Goal: Check status: Check status

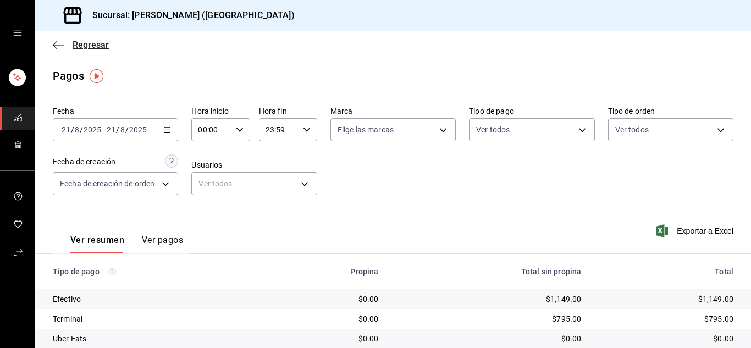
click at [58, 45] on icon "button" at bounding box center [58, 45] width 11 height 1
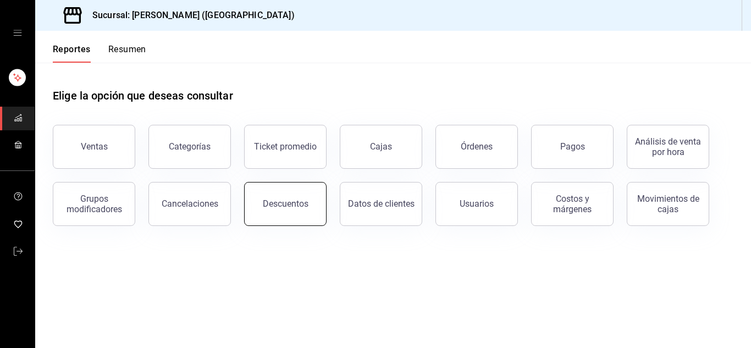
click at [290, 211] on button "Descuentos" at bounding box center [285, 204] width 82 height 44
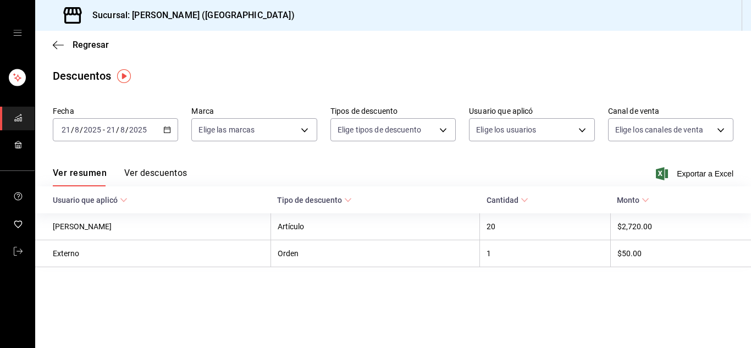
click at [165, 132] on icon "button" at bounding box center [167, 130] width 8 height 8
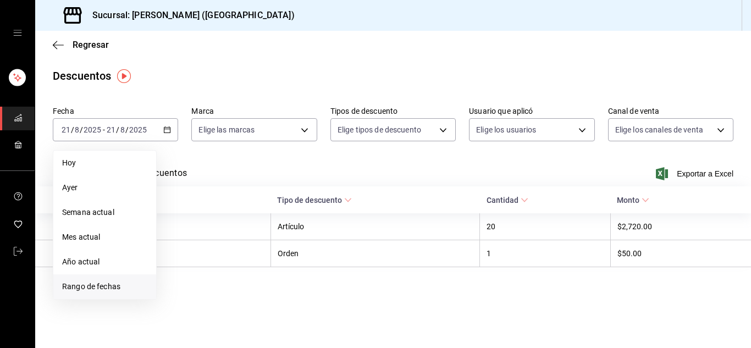
click at [106, 285] on span "Rango de fechas" at bounding box center [104, 287] width 85 height 12
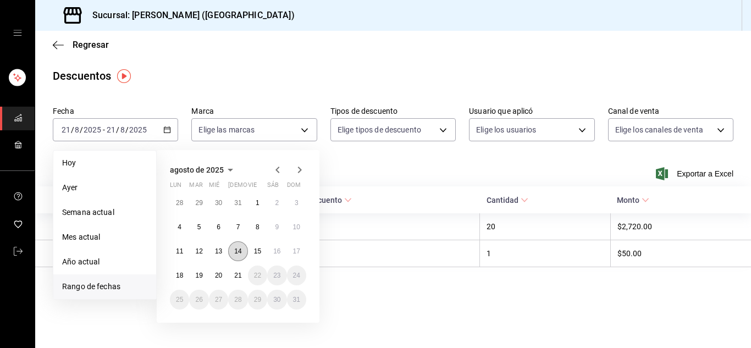
click at [237, 254] on abbr "14" at bounding box center [237, 251] width 7 height 8
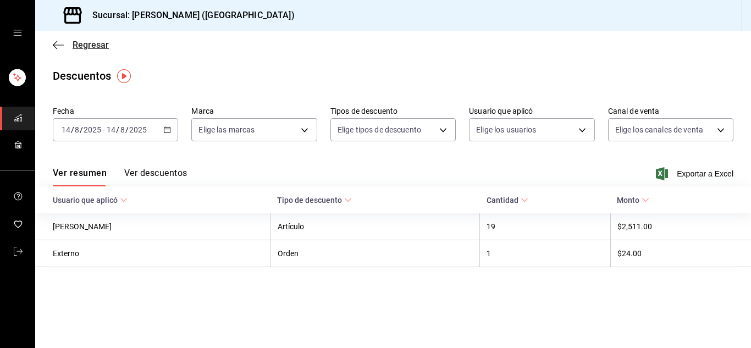
click at [63, 45] on icon "button" at bounding box center [58, 45] width 11 height 1
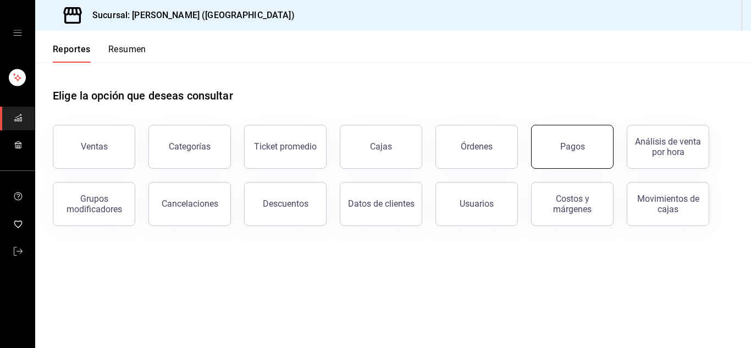
click at [563, 138] on button "Pagos" at bounding box center [572, 147] width 82 height 44
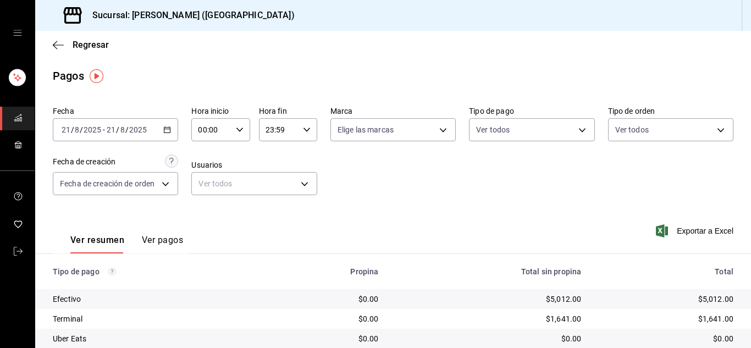
click at [164, 130] on icon "button" at bounding box center [167, 130] width 8 height 8
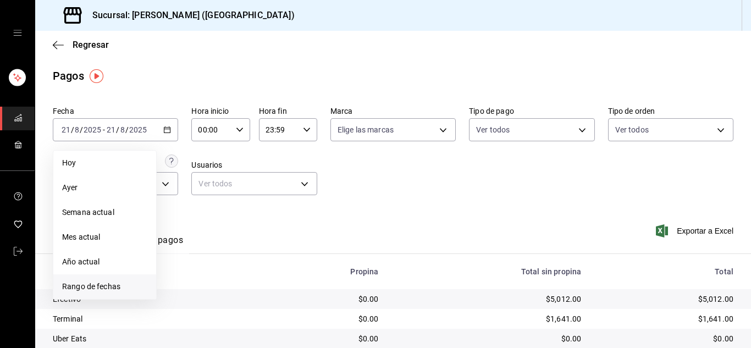
click at [110, 285] on span "Rango de fechas" at bounding box center [104, 287] width 85 height 12
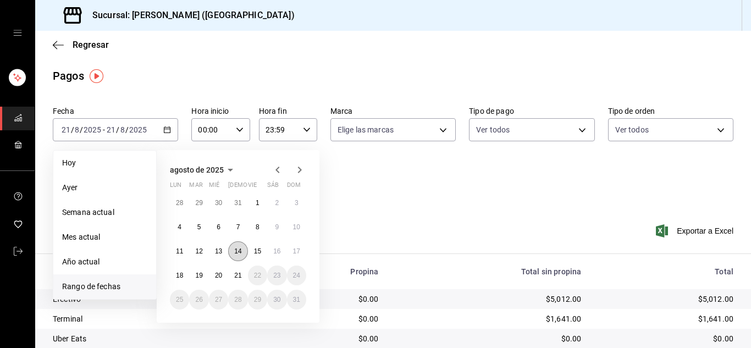
click at [241, 251] on abbr "14" at bounding box center [237, 251] width 7 height 8
